Goal: Browse casually

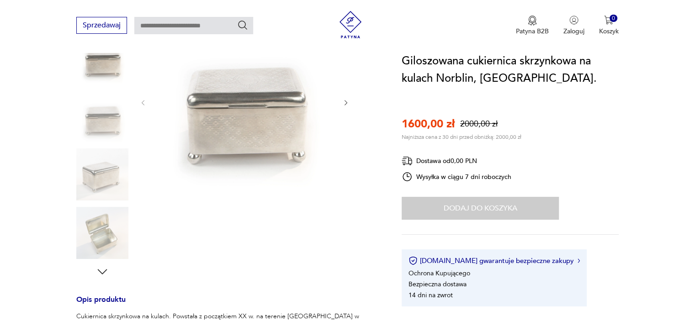
click at [345, 99] on icon "button" at bounding box center [346, 103] width 8 height 8
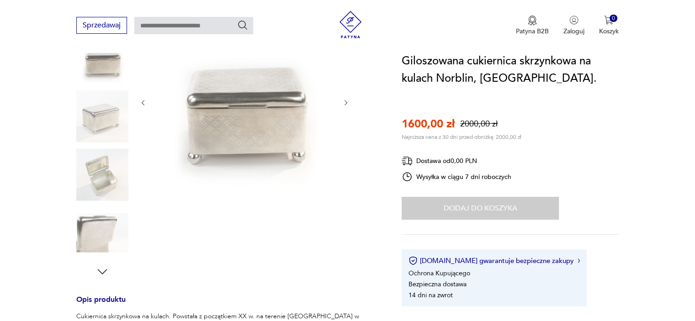
click at [344, 101] on icon "button" at bounding box center [346, 103] width 8 height 8
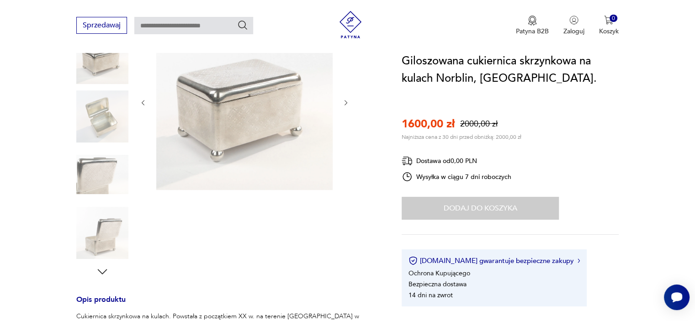
click at [344, 101] on icon "button" at bounding box center [346, 103] width 8 height 8
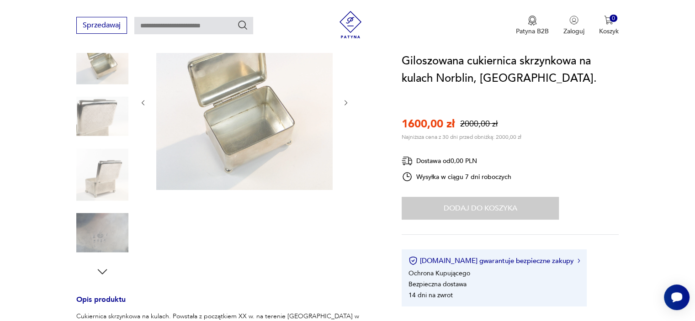
click at [345, 101] on icon "button" at bounding box center [346, 103] width 8 height 8
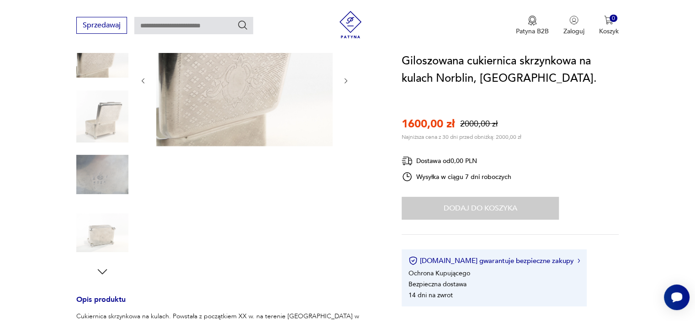
click at [226, 94] on img at bounding box center [244, 80] width 176 height 133
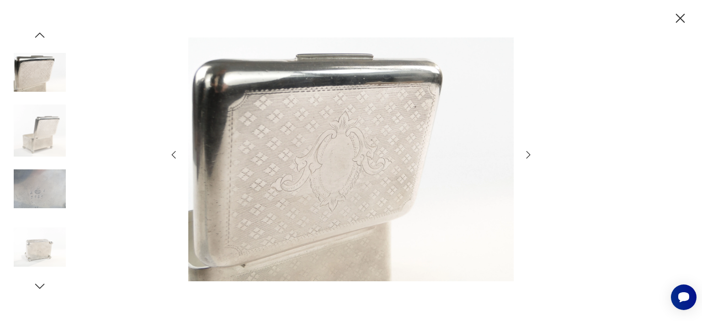
click at [528, 151] on icon "button" at bounding box center [528, 154] width 11 height 11
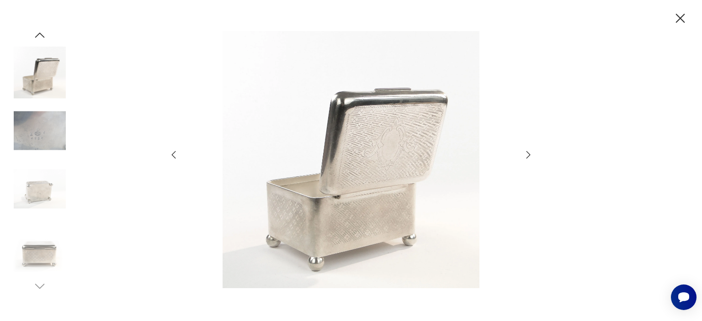
click at [528, 151] on icon "button" at bounding box center [528, 154] width 11 height 11
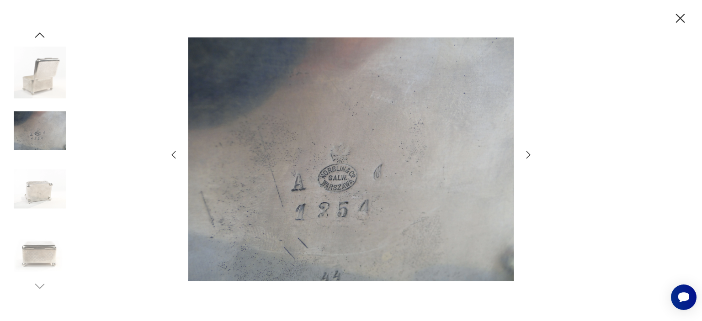
click at [526, 156] on icon "button" at bounding box center [528, 154] width 11 height 11
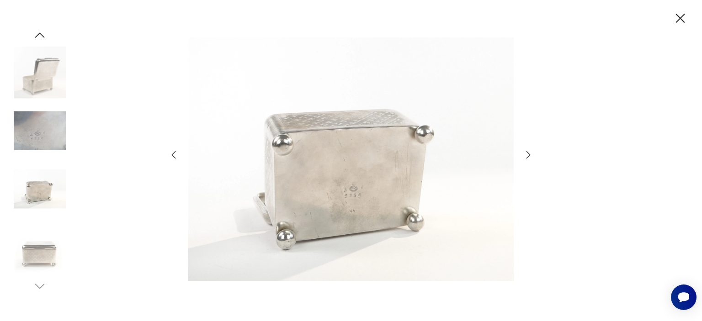
click at [526, 156] on icon "button" at bounding box center [528, 154] width 11 height 11
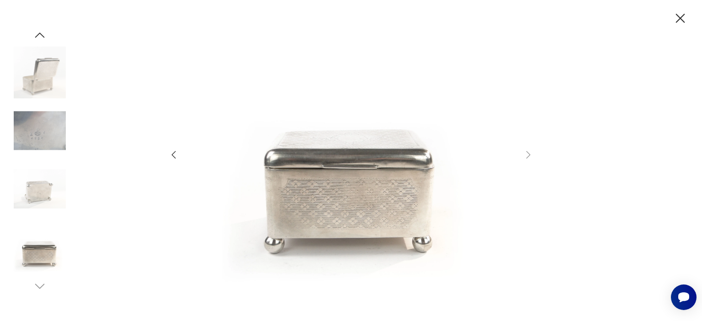
click at [172, 155] on icon "button" at bounding box center [174, 155] width 4 height 8
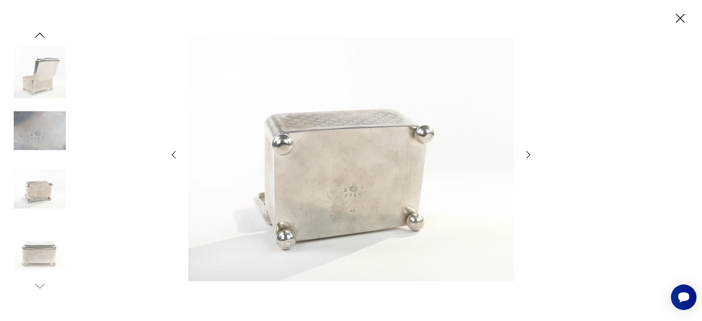
click at [172, 155] on icon "button" at bounding box center [174, 155] width 4 height 8
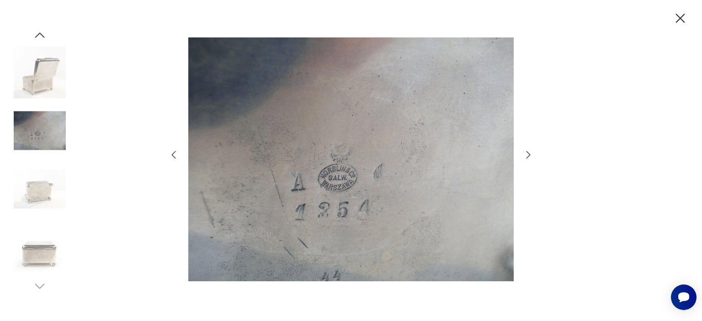
click at [172, 155] on icon "button" at bounding box center [174, 155] width 4 height 8
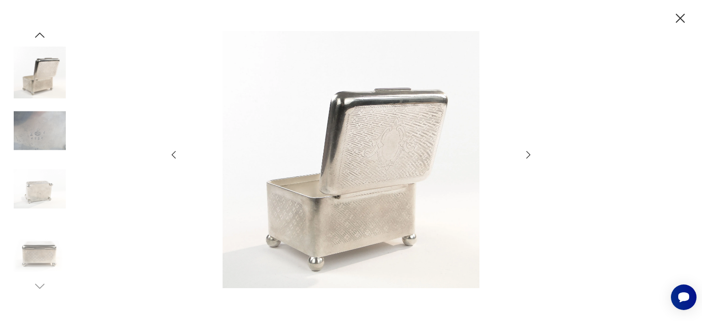
click at [172, 155] on icon "button" at bounding box center [174, 155] width 4 height 8
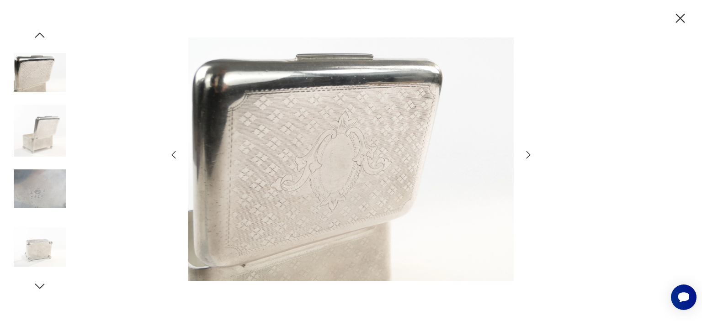
click at [170, 154] on icon "button" at bounding box center [173, 154] width 11 height 11
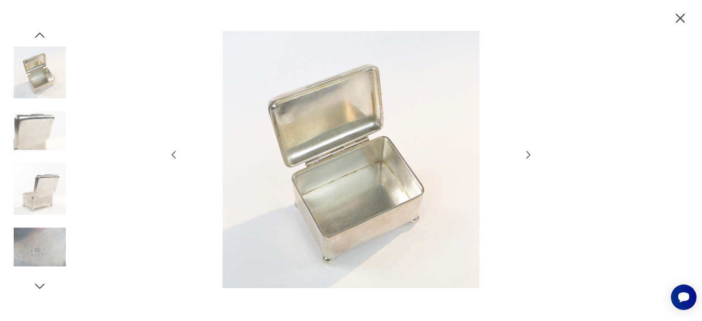
click at [170, 154] on icon "button" at bounding box center [173, 154] width 11 height 11
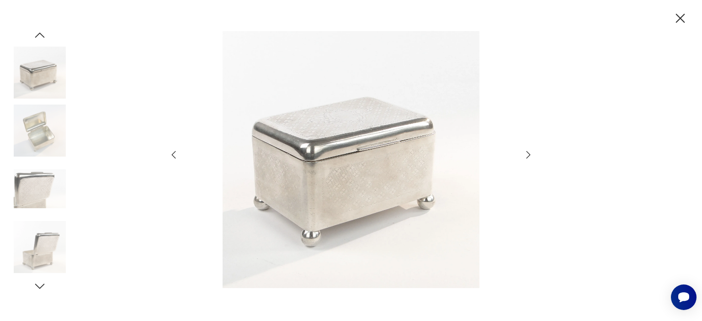
click at [170, 154] on icon "button" at bounding box center [173, 154] width 11 height 11
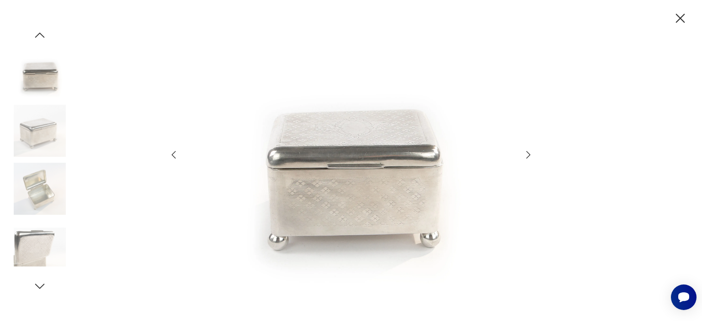
click at [170, 154] on icon "button" at bounding box center [173, 154] width 11 height 11
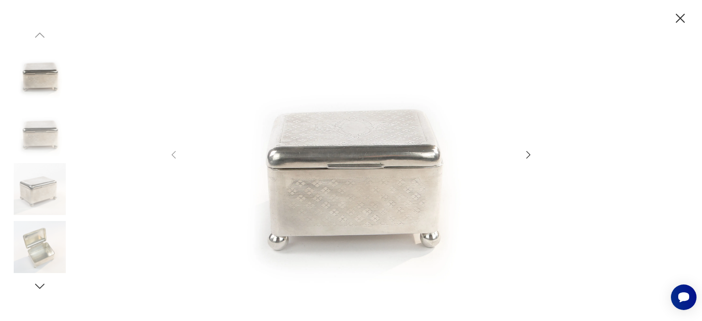
click at [682, 16] on icon "button" at bounding box center [680, 18] width 9 height 9
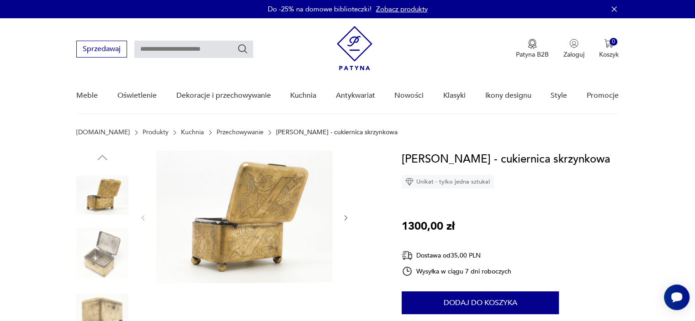
click at [110, 258] on img at bounding box center [102, 254] width 52 height 52
